Goal: Information Seeking & Learning: Learn about a topic

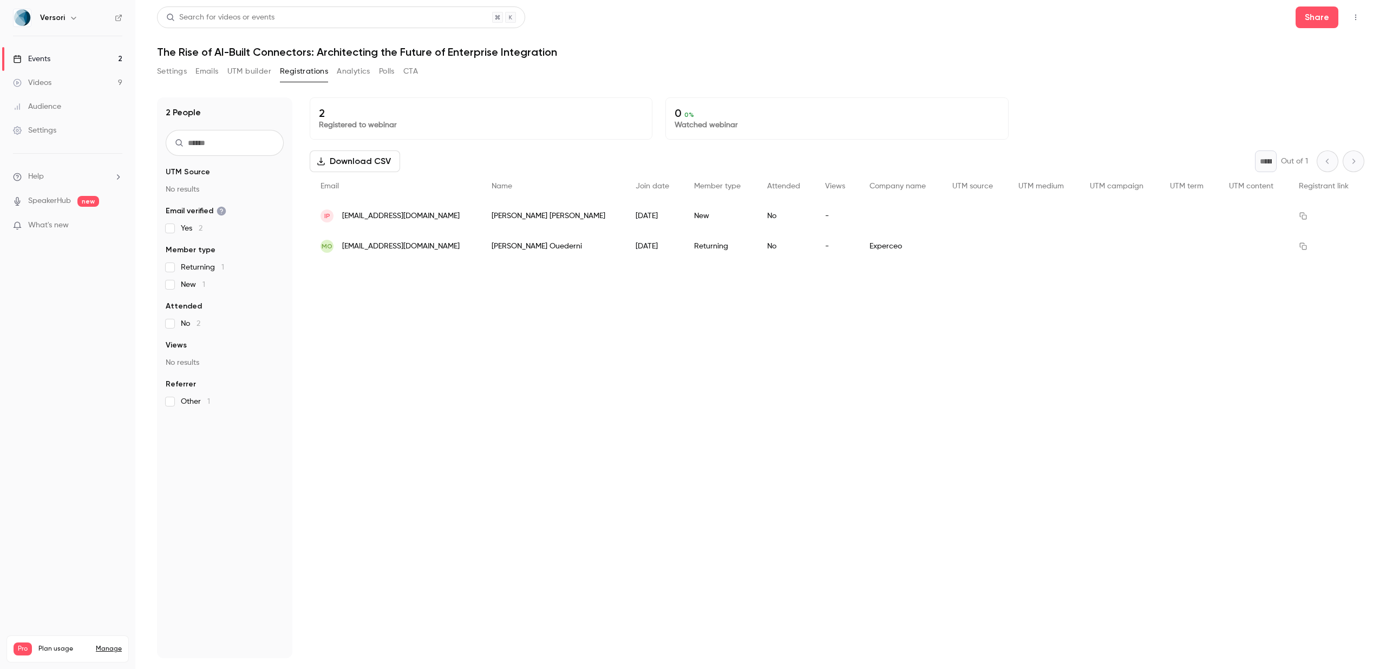
click at [74, 59] on link "Events 2" at bounding box center [67, 59] width 135 height 24
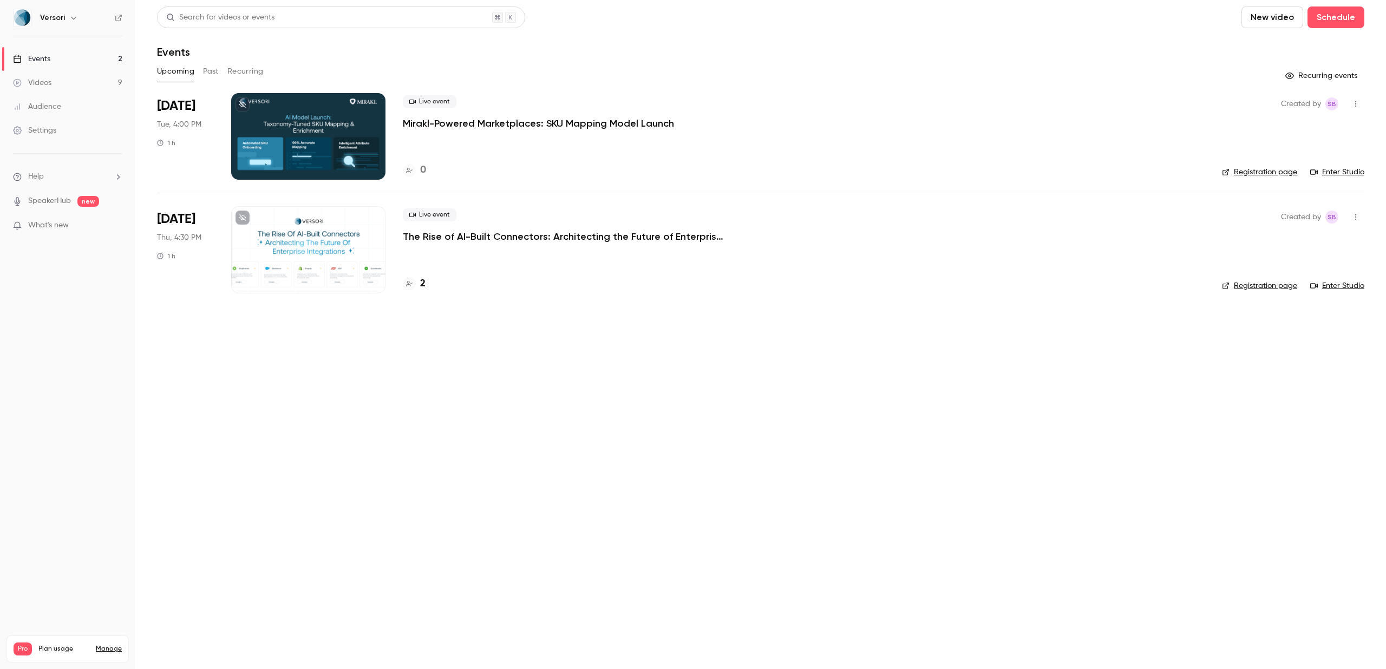
click at [1238, 287] on link "Registration page" at bounding box center [1259, 285] width 75 height 11
